Goal: Check status: Check status

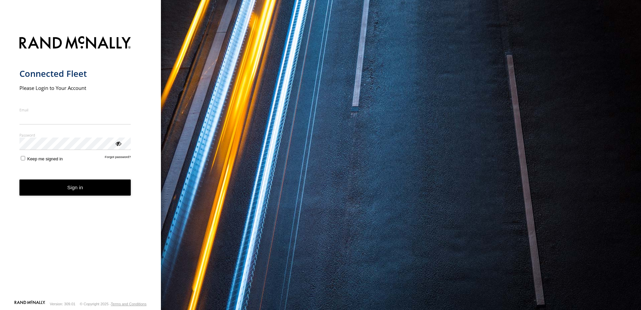
click at [0, 309] on nordpass-portal at bounding box center [0, 310] width 0 height 0
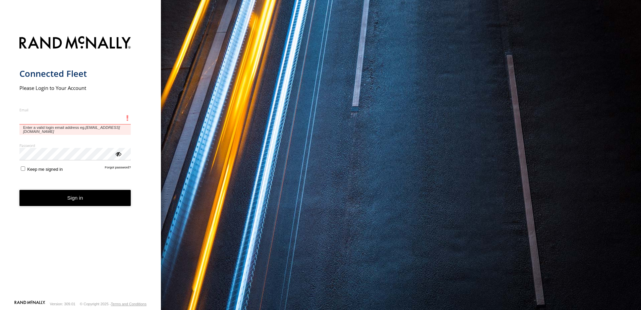
type input "**********"
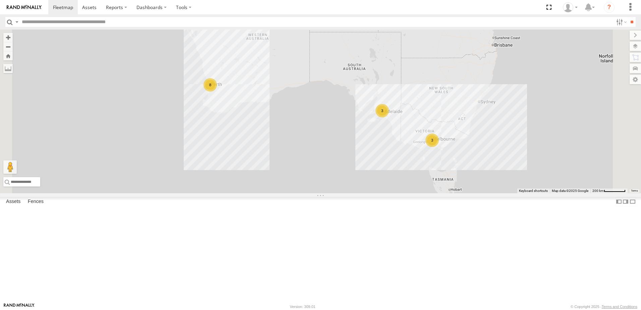
click at [0, 0] on div "Abdul Tech 1IJX358" at bounding box center [0, 0] width 0 height 0
